Goal: Information Seeking & Learning: Learn about a topic

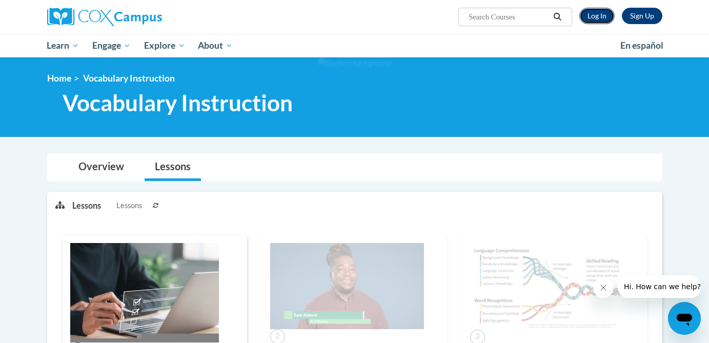
click at [598, 15] on link "Log In" at bounding box center [596, 16] width 35 height 16
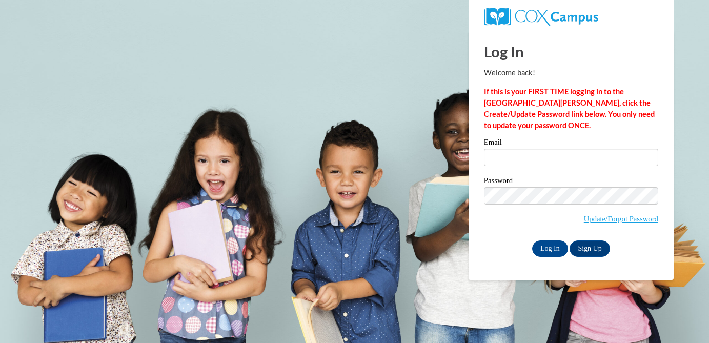
click at [509, 168] on div "Email" at bounding box center [571, 155] width 174 height 35
click at [509, 162] on input "Email" at bounding box center [571, 157] width 174 height 17
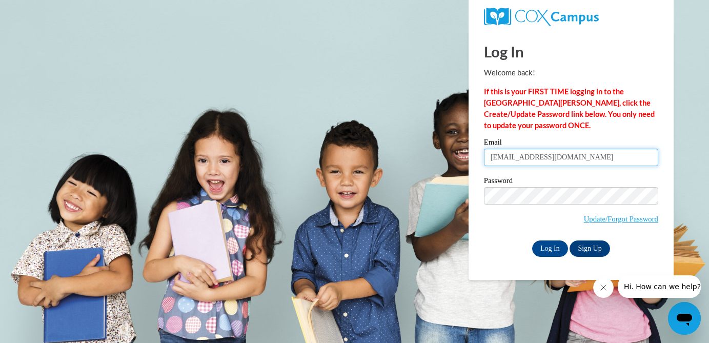
type input "hughesl@w-csd.org"
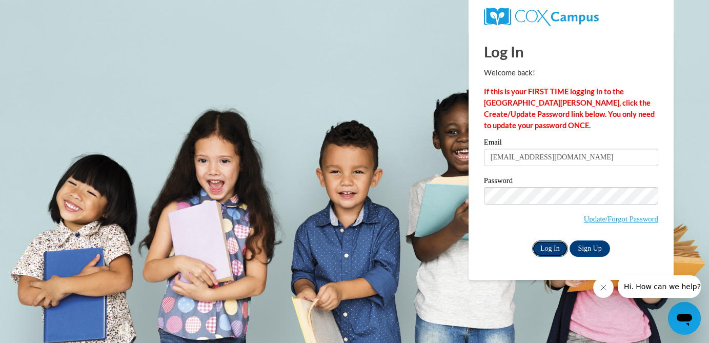
click at [545, 251] on input "Log In" at bounding box center [550, 248] width 36 height 16
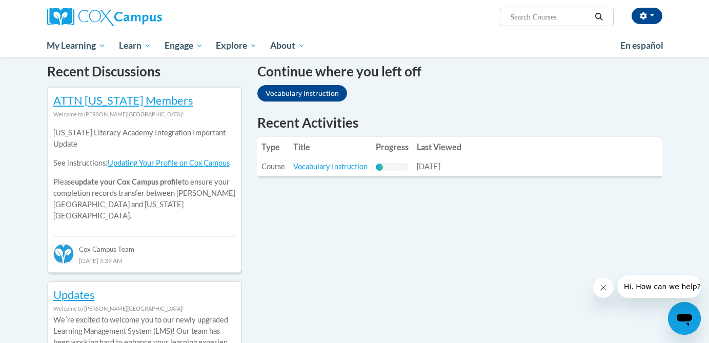
scroll to position [313, 0]
click at [307, 166] on link "Vocabulary Instruction" at bounding box center [330, 166] width 74 height 9
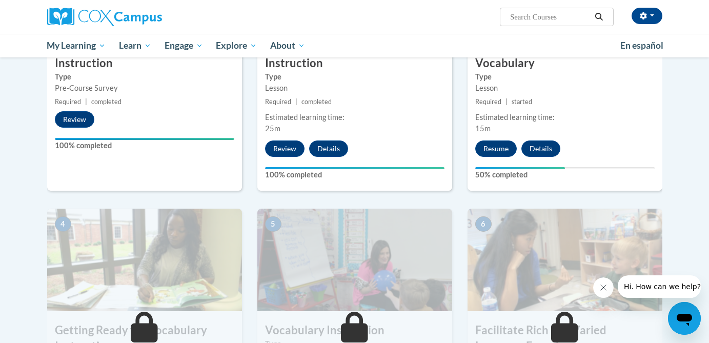
scroll to position [342, 0]
click at [494, 148] on button "Resume" at bounding box center [495, 148] width 41 height 16
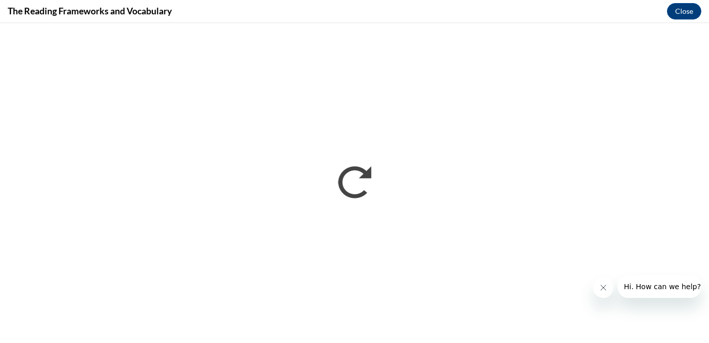
scroll to position [0, 0]
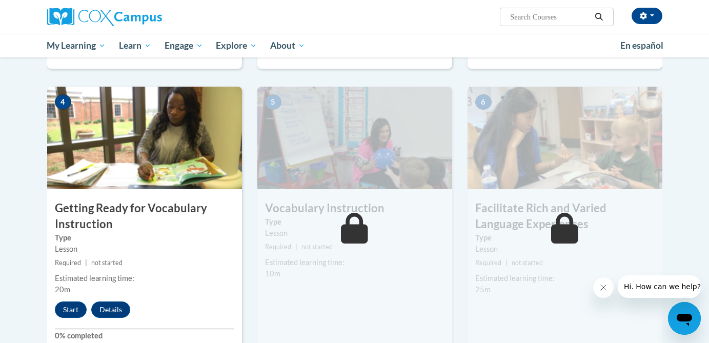
scroll to position [476, 0]
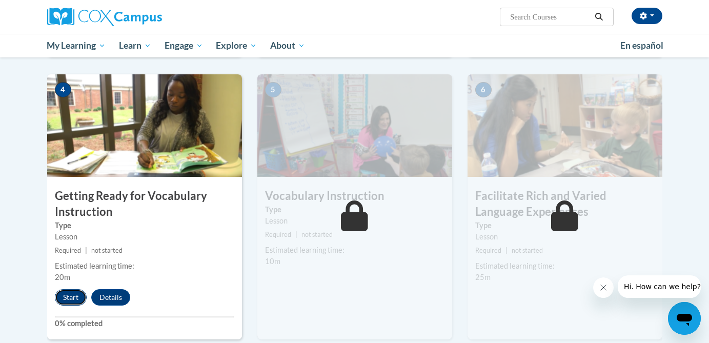
click at [69, 296] on button "Start" at bounding box center [71, 297] width 32 height 16
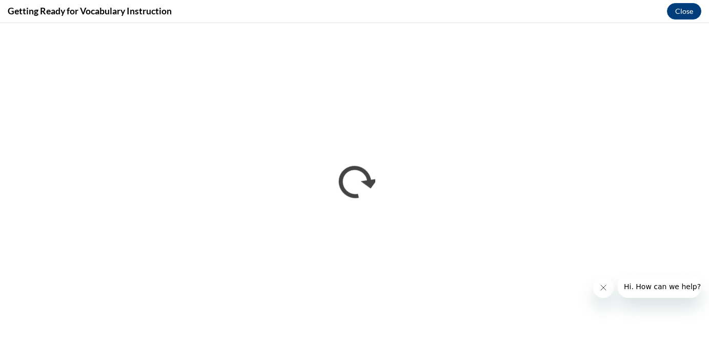
scroll to position [0, 0]
click at [601, 286] on icon "Close message from company" at bounding box center [603, 287] width 8 height 8
